Goal: Information Seeking & Learning: Learn about a topic

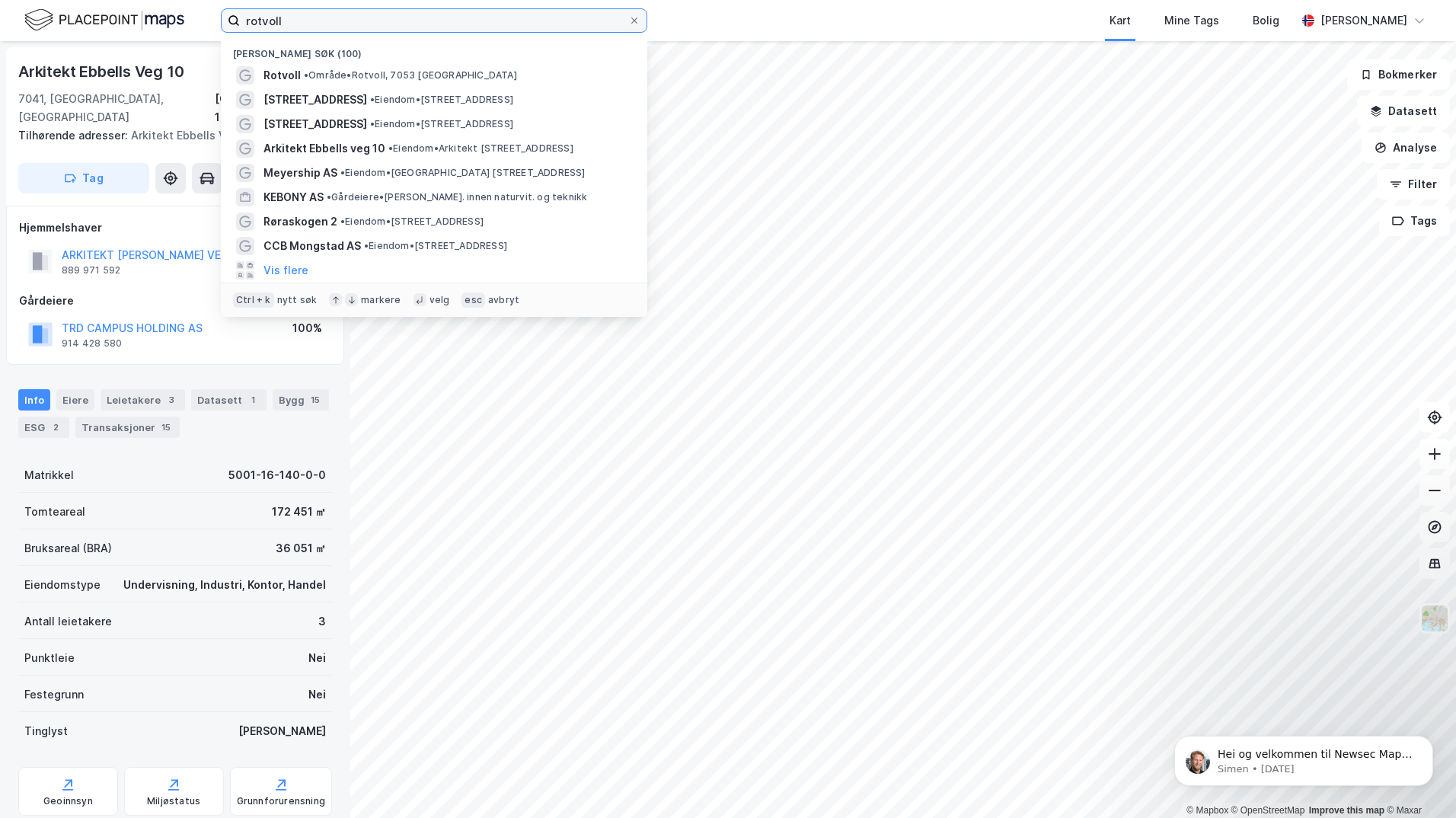
drag, startPoint x: 356, startPoint y: 26, endPoint x: 233, endPoint y: 22, distance: 123.1
click at [233, 22] on label "rotvoll" at bounding box center [433, 21] width 426 height 24
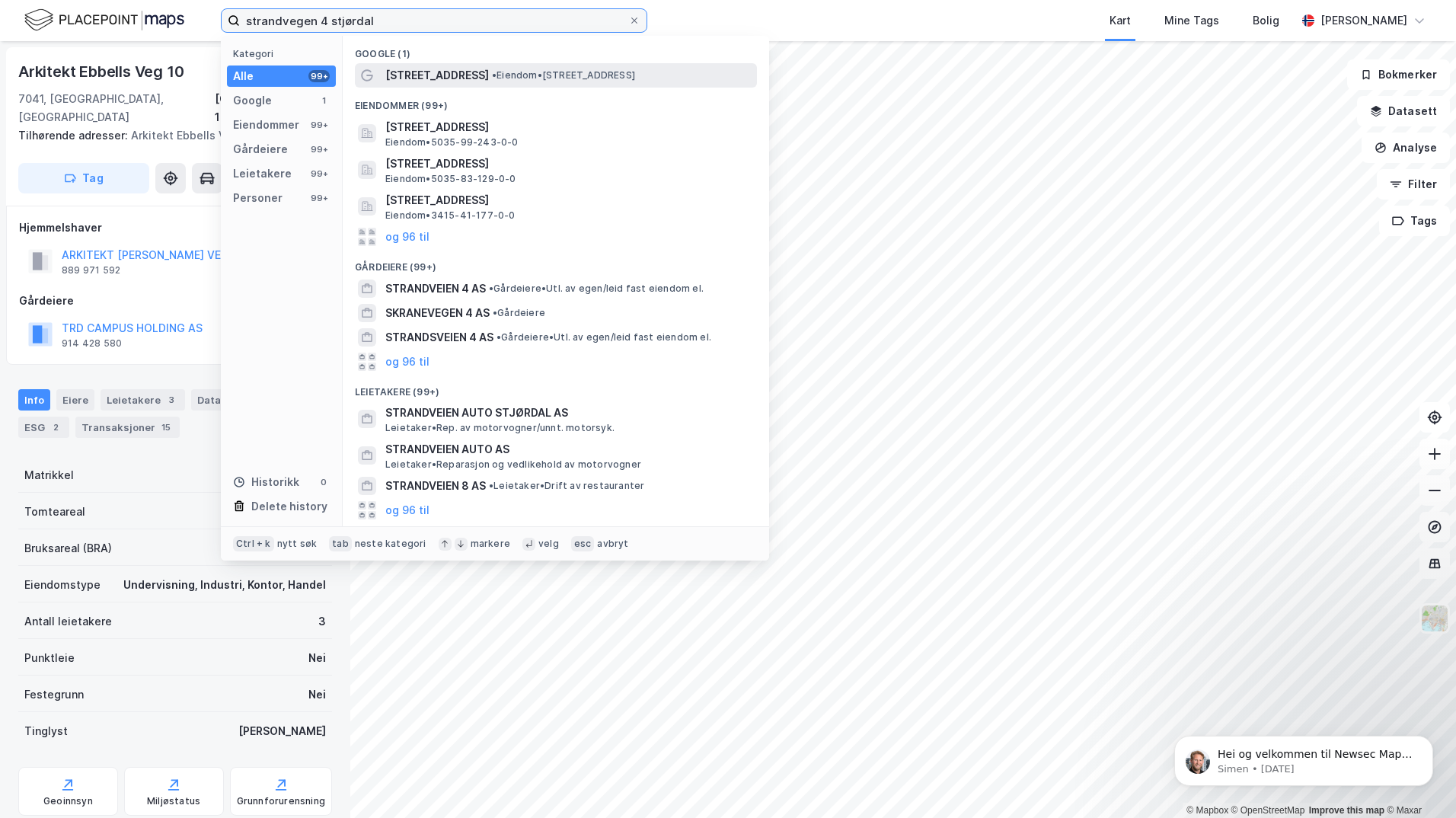
type input "strandvegen 4 stjørdal"
click at [547, 81] on span "• Eiendom • [STREET_ADDRESS]" at bounding box center [563, 75] width 143 height 12
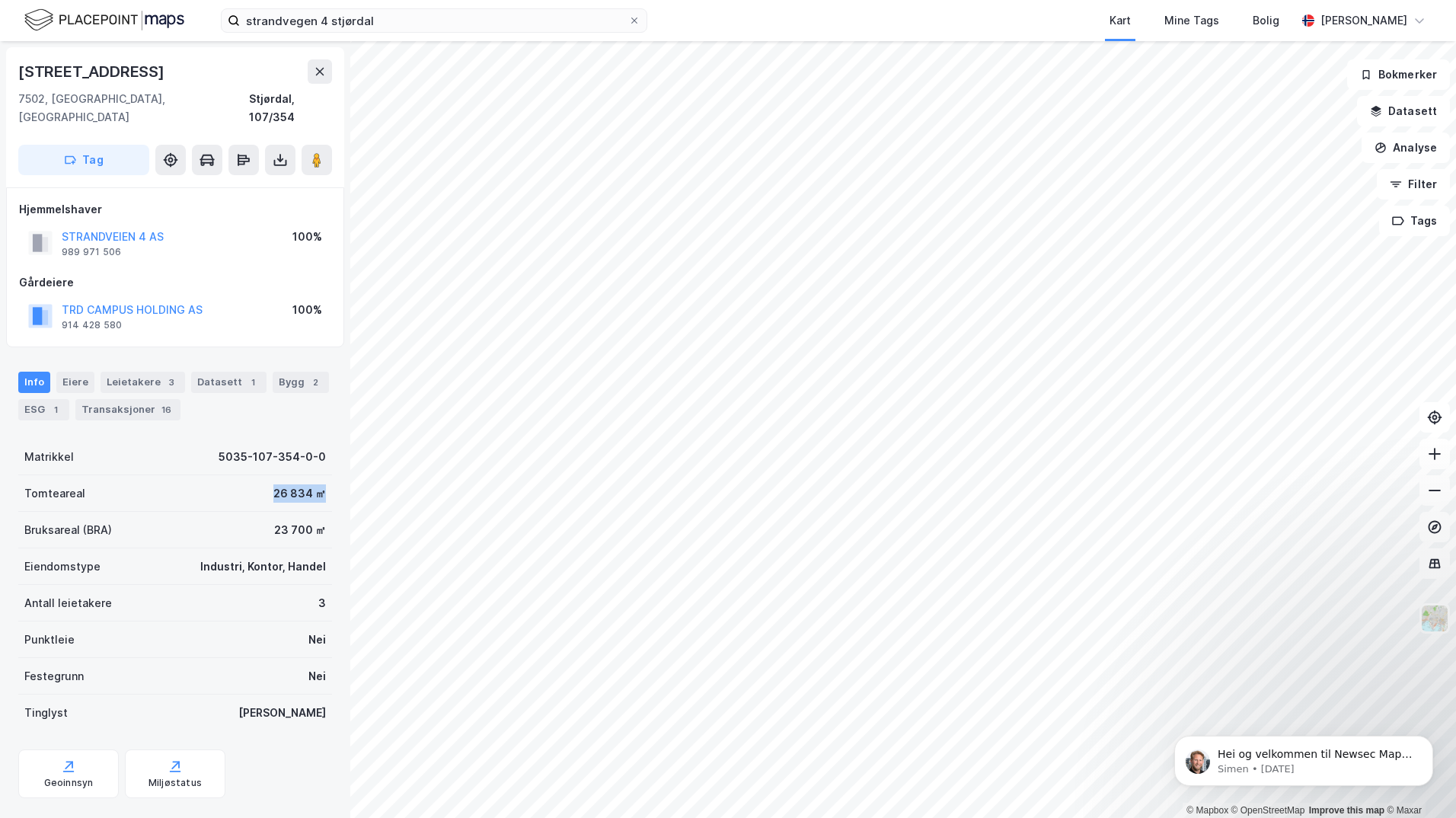
drag, startPoint x: 258, startPoint y: 481, endPoint x: 346, endPoint y: 482, distance: 88.0
click at [346, 482] on div "Wessels Veg 41 7502, [GEOGRAPHIC_DATA], [GEOGRAPHIC_DATA], 107/354 Tag Hjemmels…" at bounding box center [175, 429] width 351 height 777
